Goal: Complete application form

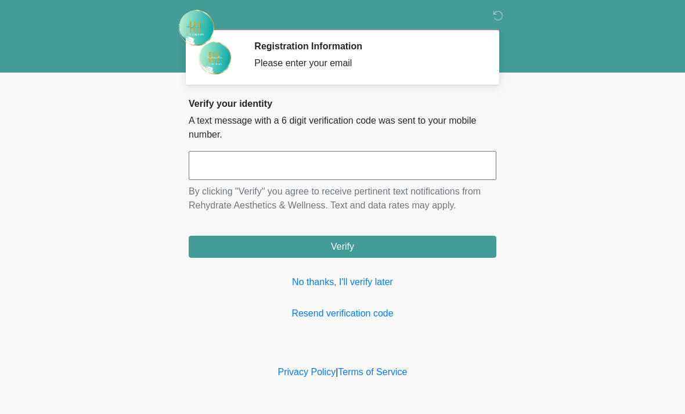
click at [332, 162] on input "text" at bounding box center [343, 165] width 308 height 29
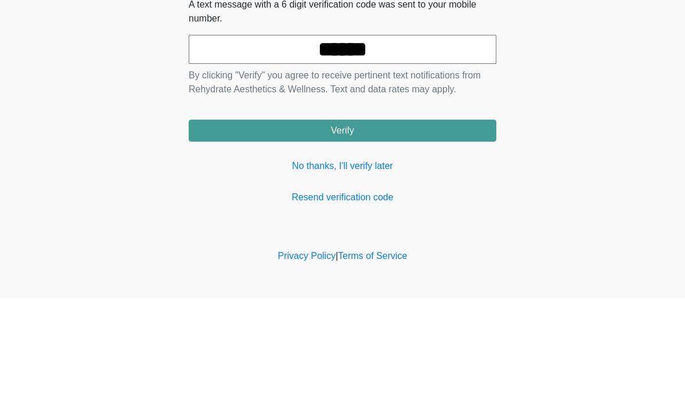
type input "******"
click at [416, 236] on button "Verify" at bounding box center [343, 247] width 308 height 22
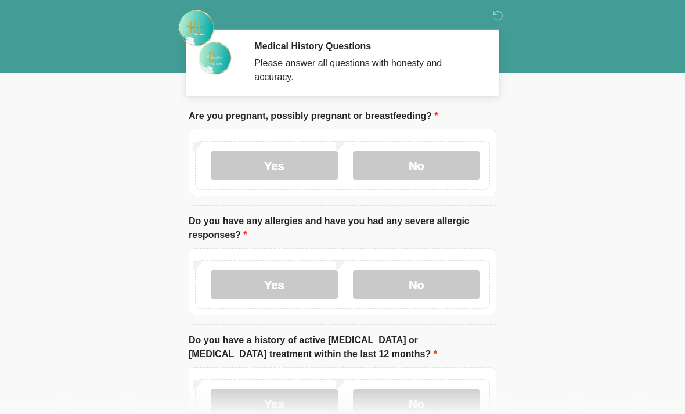
click at [429, 157] on label "No" at bounding box center [416, 165] width 127 height 29
click at [431, 286] on label "No" at bounding box center [416, 284] width 127 height 29
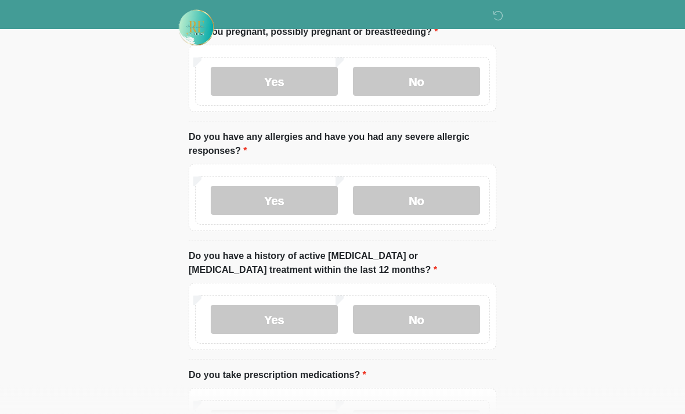
scroll to position [85, 0]
click at [438, 320] on label "No" at bounding box center [416, 318] width 127 height 29
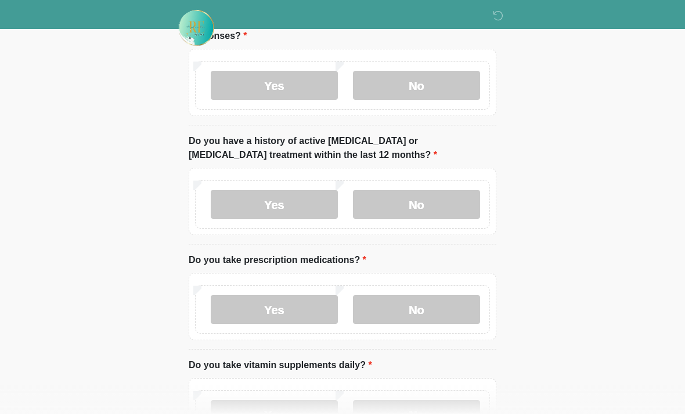
scroll to position [206, 0]
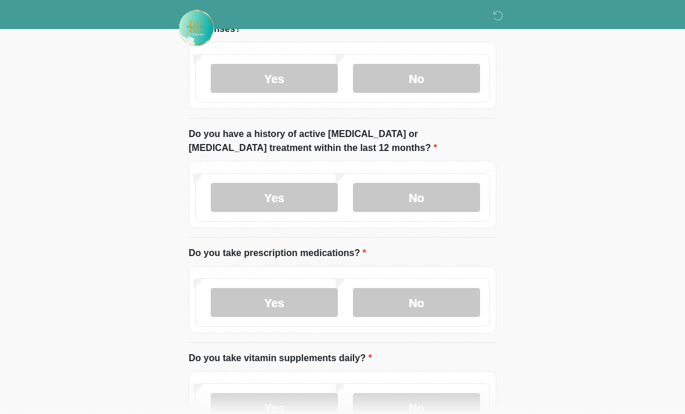
click at [440, 305] on label "No" at bounding box center [416, 302] width 127 height 29
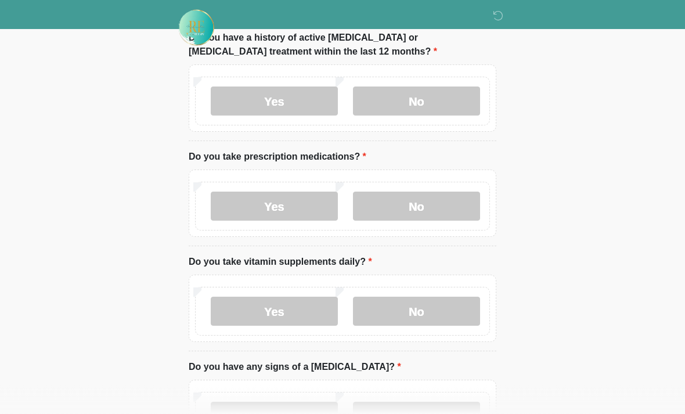
scroll to position [303, 0]
click at [300, 305] on label "Yes" at bounding box center [274, 311] width 127 height 29
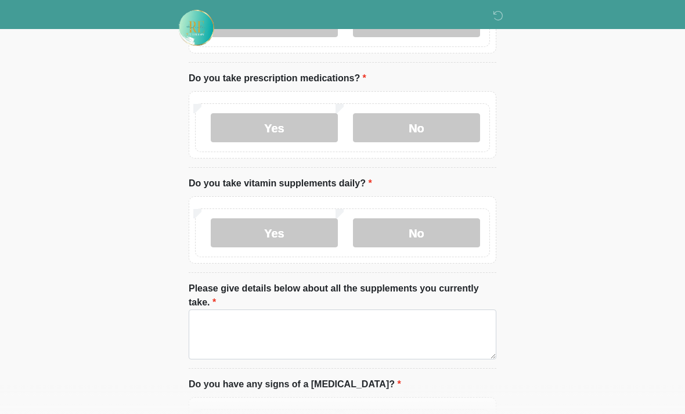
scroll to position [394, 0]
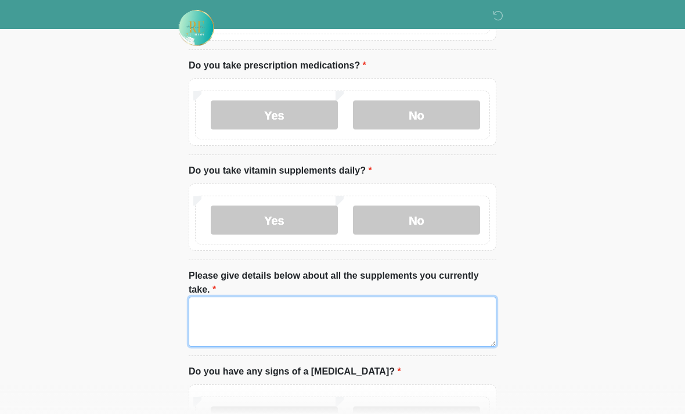
click at [276, 305] on textarea "Please give details below about all the supplements you currently take." at bounding box center [343, 322] width 308 height 50
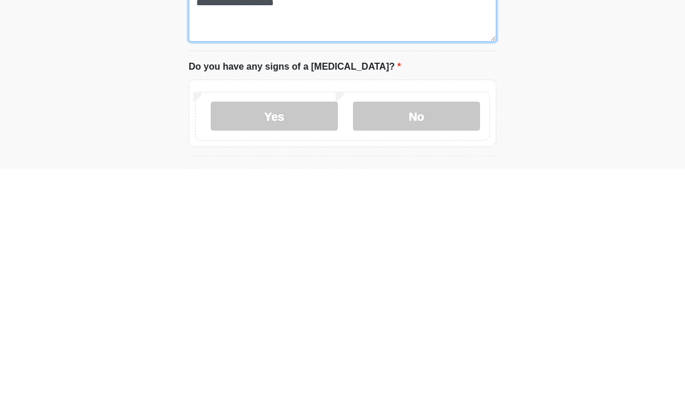
scroll to position [457, 0]
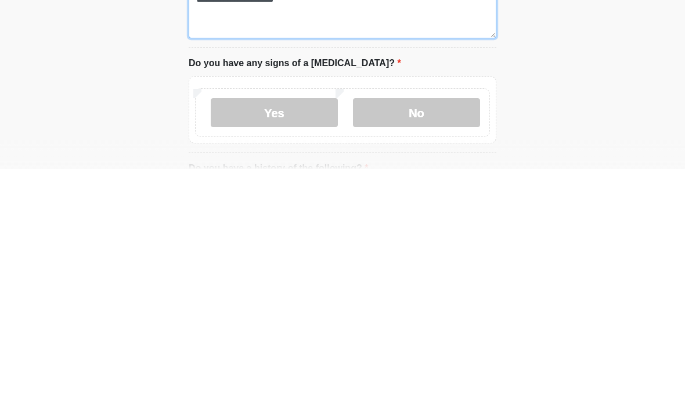
type textarea "**********"
click at [436, 343] on label "No" at bounding box center [416, 357] width 127 height 29
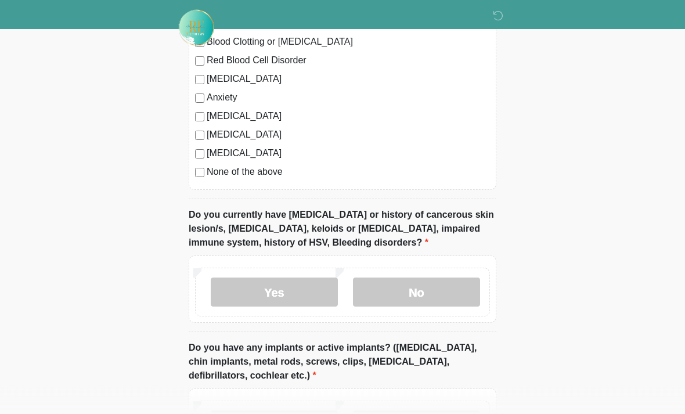
scroll to position [956, 0]
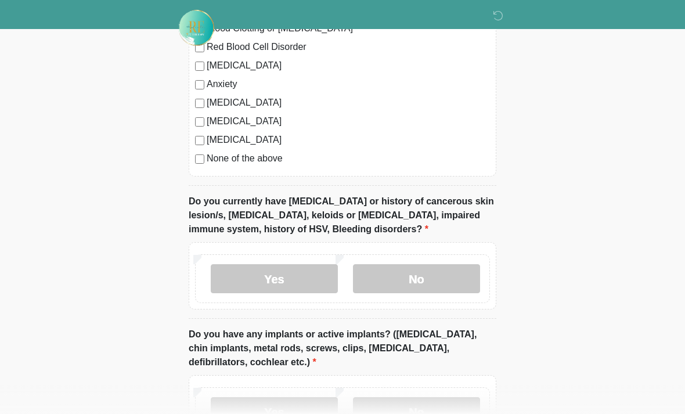
click at [427, 275] on label "No" at bounding box center [416, 278] width 127 height 29
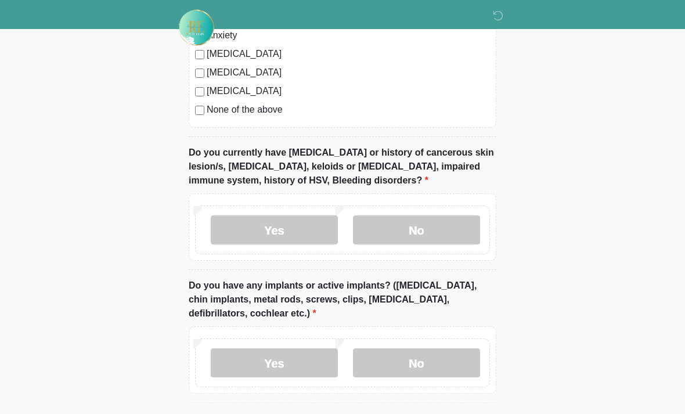
scroll to position [1011, 0]
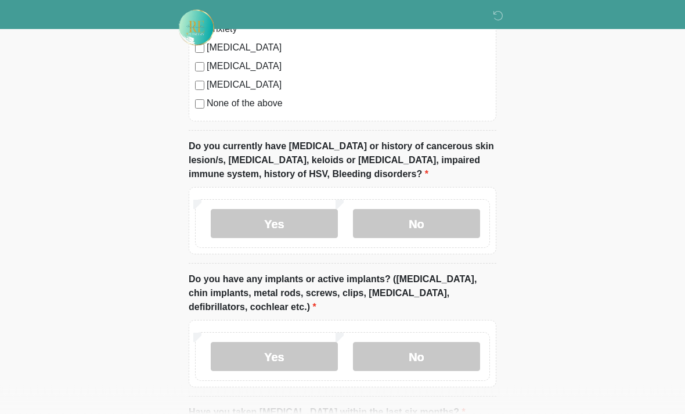
click at [278, 356] on label "Yes" at bounding box center [274, 357] width 127 height 29
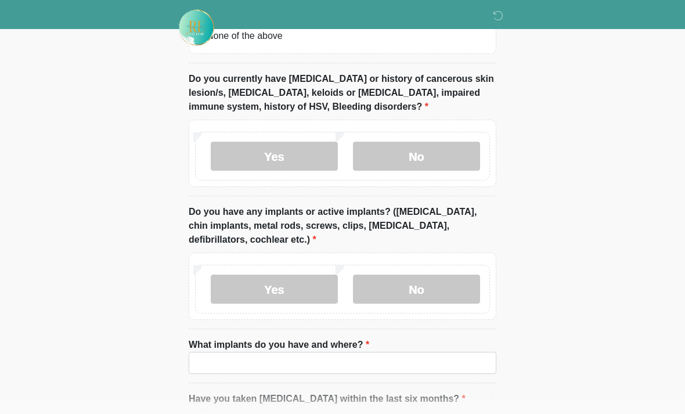
scroll to position [1139, 0]
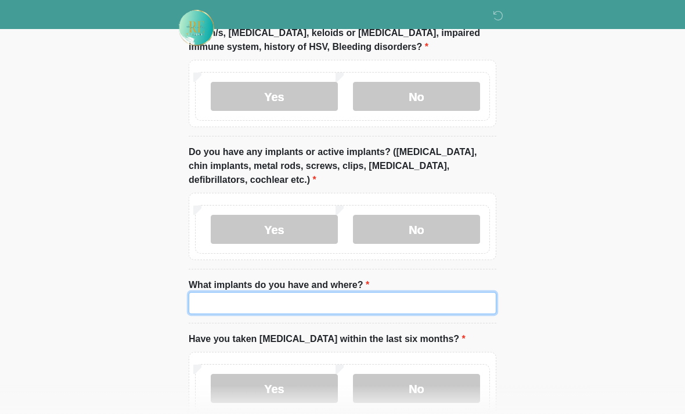
click at [292, 296] on input "What implants do you have and where?" at bounding box center [343, 303] width 308 height 22
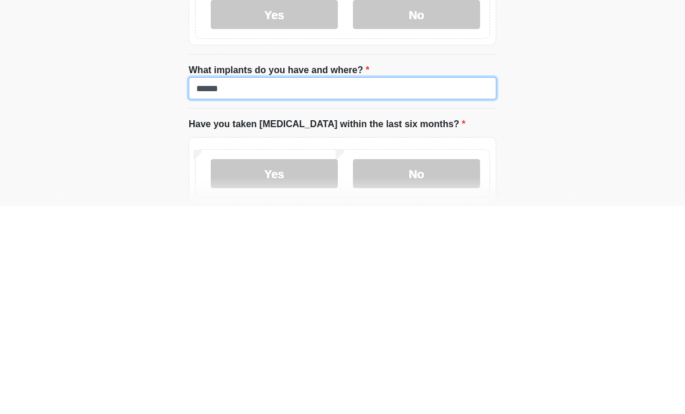
scroll to position [1172, 0]
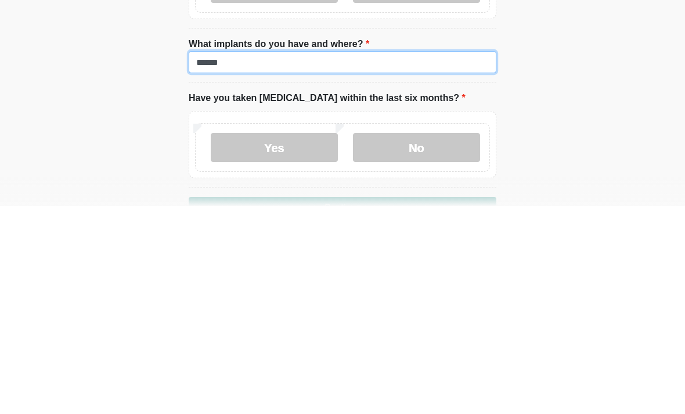
type input "******"
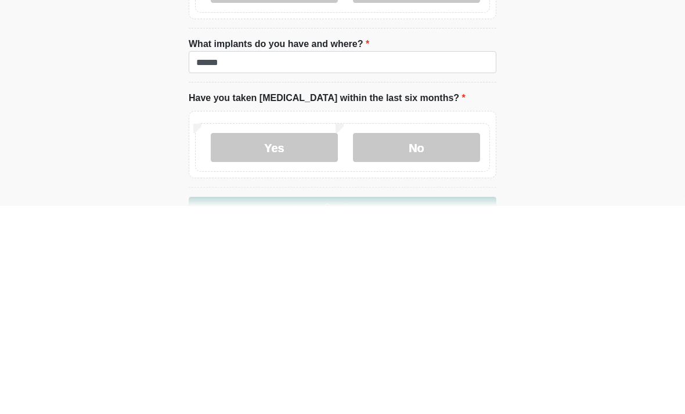
click at [294, 341] on label "Yes" at bounding box center [274, 355] width 127 height 29
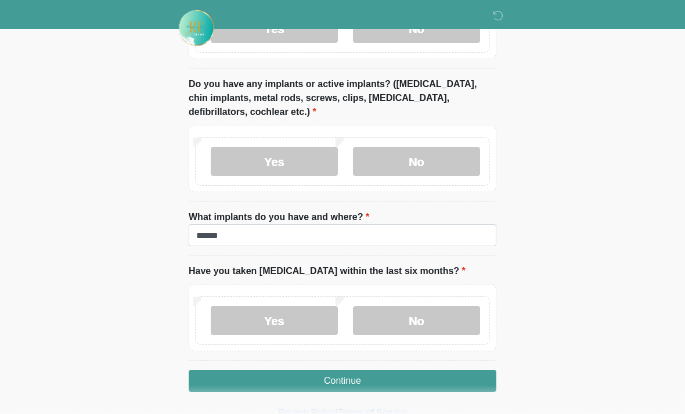
click at [399, 370] on button "Continue" at bounding box center [343, 381] width 308 height 22
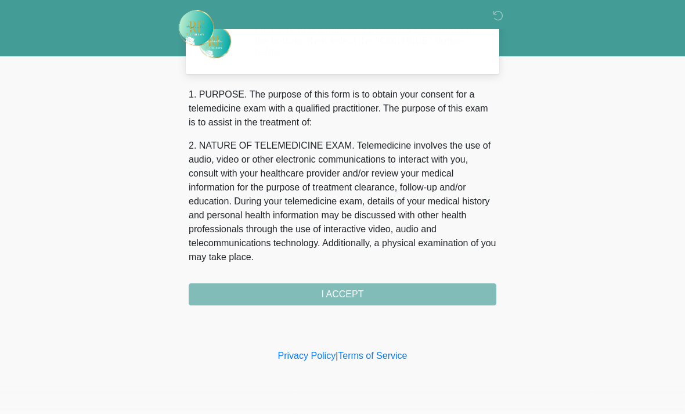
scroll to position [0, 0]
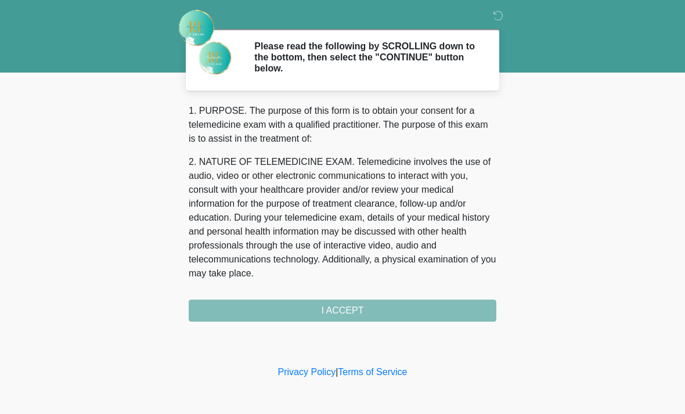
click at [398, 304] on div "1. PURPOSE. The purpose of this form is to obtain your consent for a telemedici…" at bounding box center [343, 213] width 308 height 218
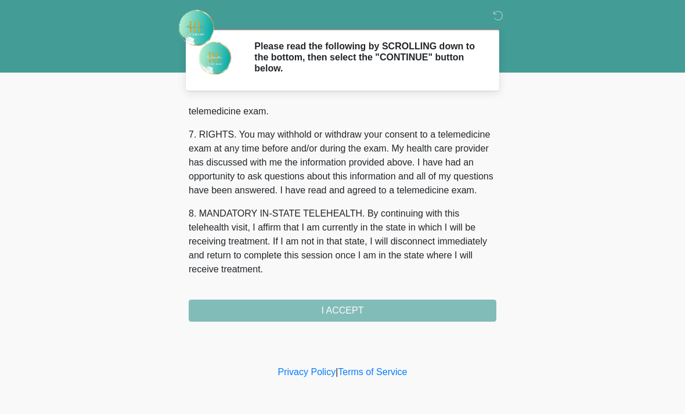
click at [379, 300] on button "I ACCEPT" at bounding box center [343, 311] width 308 height 22
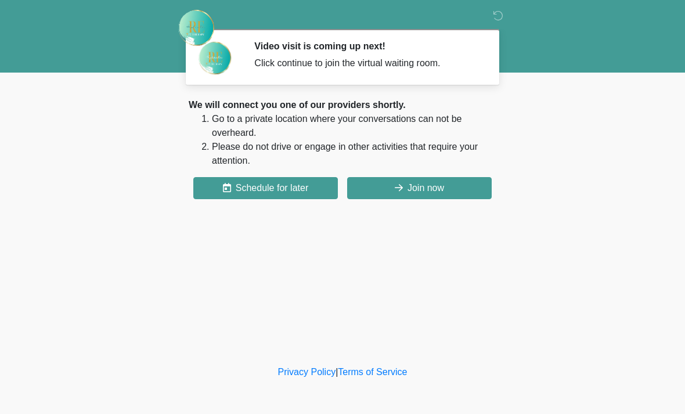
click at [406, 186] on button "Join now" at bounding box center [419, 188] width 145 height 22
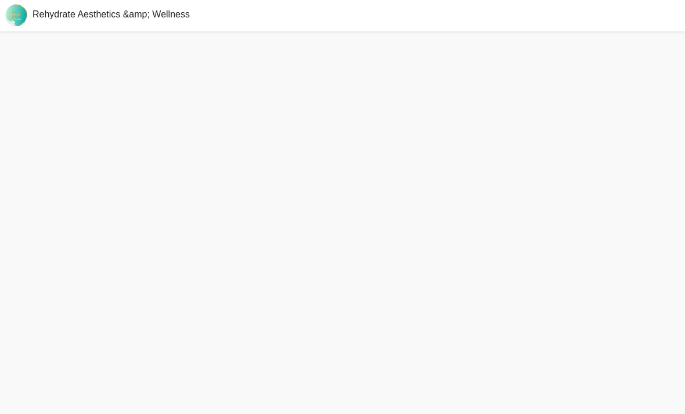
scroll to position [3, 0]
